Goal: Find specific page/section

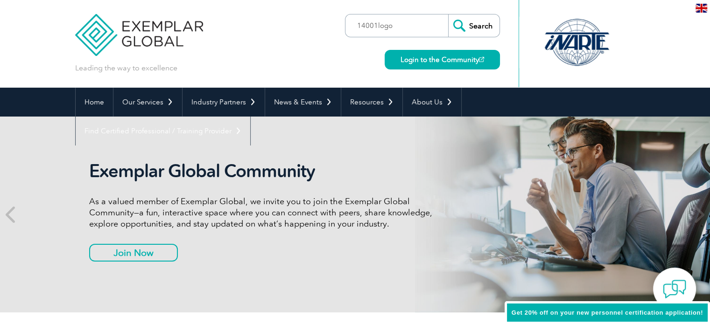
type input "14001logo"
click at [448, 14] on input "Search" at bounding box center [473, 25] width 51 height 22
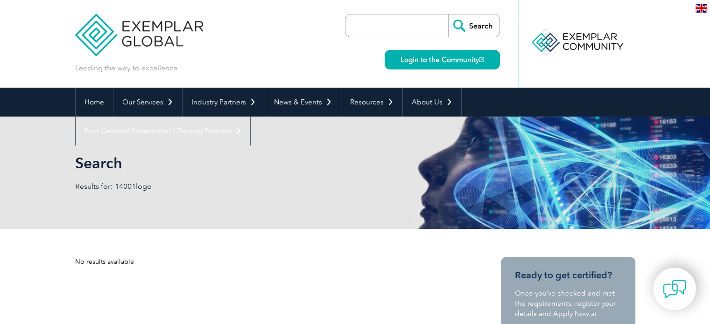
click at [387, 27] on input "search" at bounding box center [399, 25] width 98 height 22
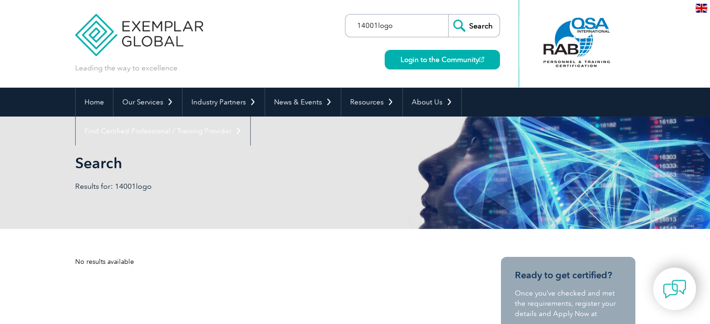
click at [377, 26] on input "14001logo" at bounding box center [399, 25] width 98 height 22
type input "14001 logo"
click at [432, 59] on link "Login to the Community" at bounding box center [441, 60] width 115 height 20
click at [470, 22] on input "Search" at bounding box center [473, 25] width 51 height 22
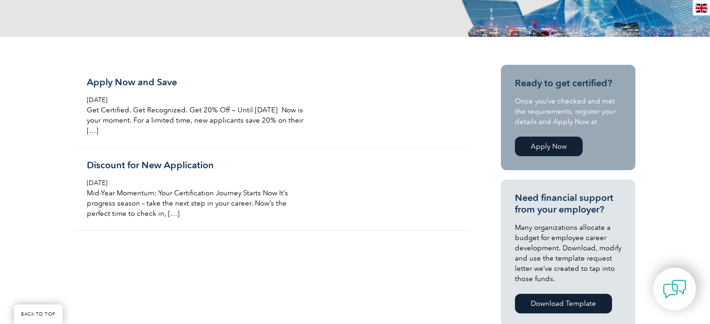
scroll to position [187, 0]
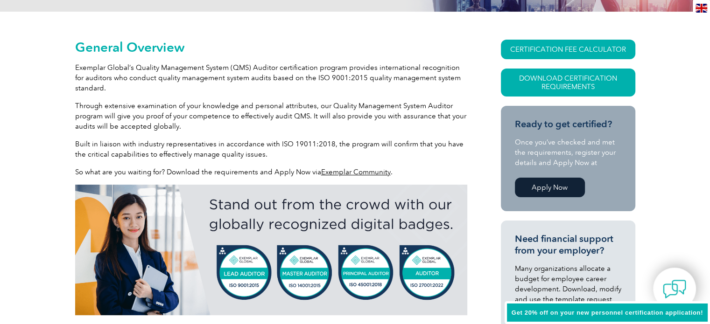
scroll to position [399, 0]
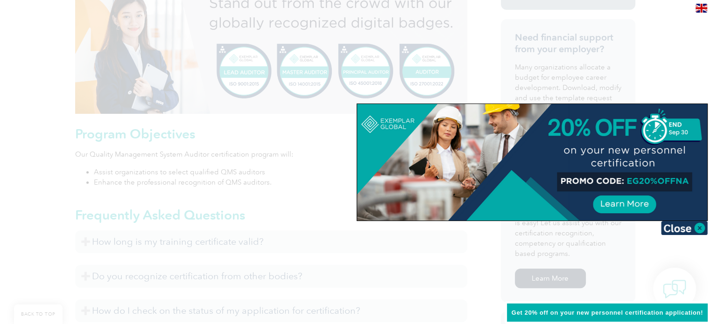
click at [157, 205] on div at bounding box center [355, 162] width 710 height 324
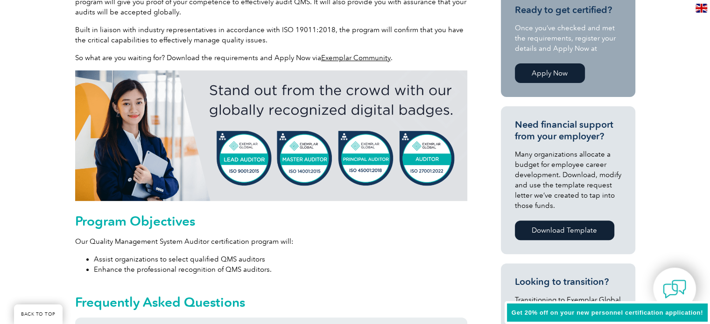
scroll to position [306, 0]
